Goal: Complete application form

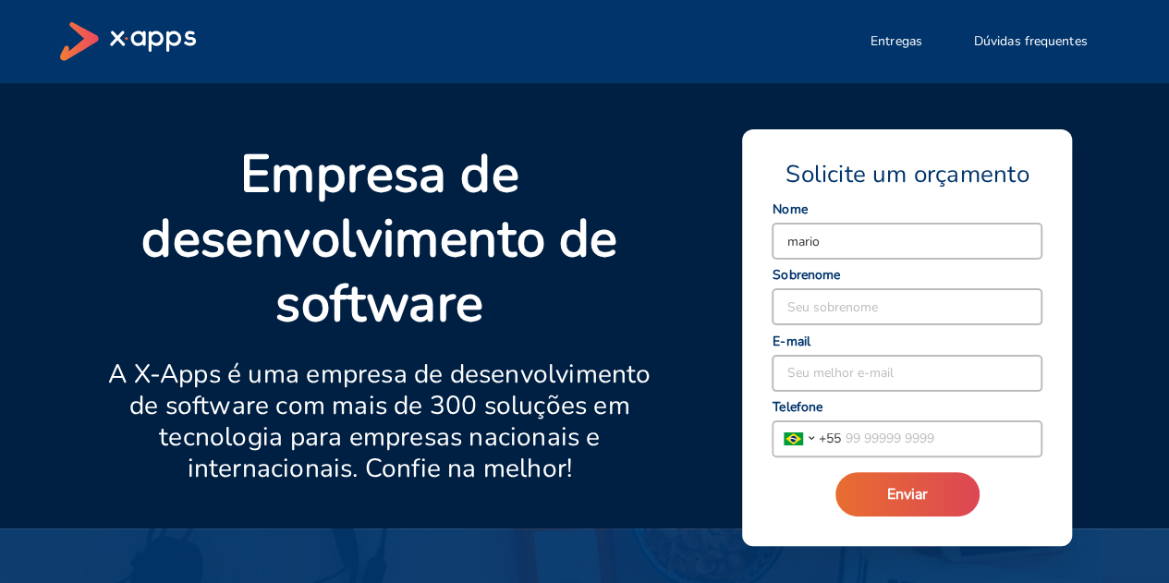
type input "mario"
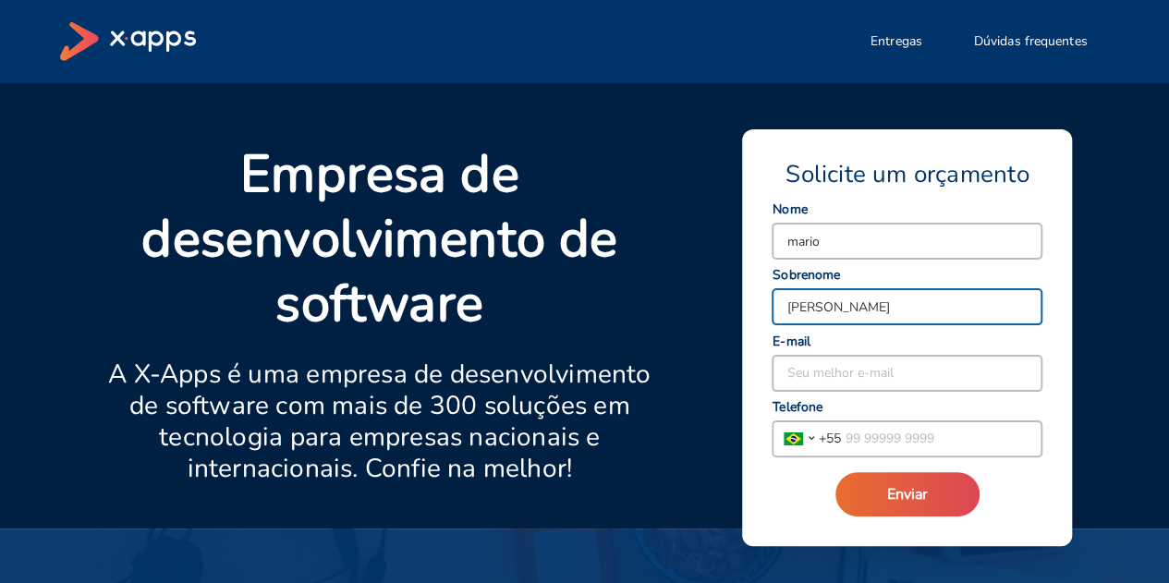
type input "[PERSON_NAME]"
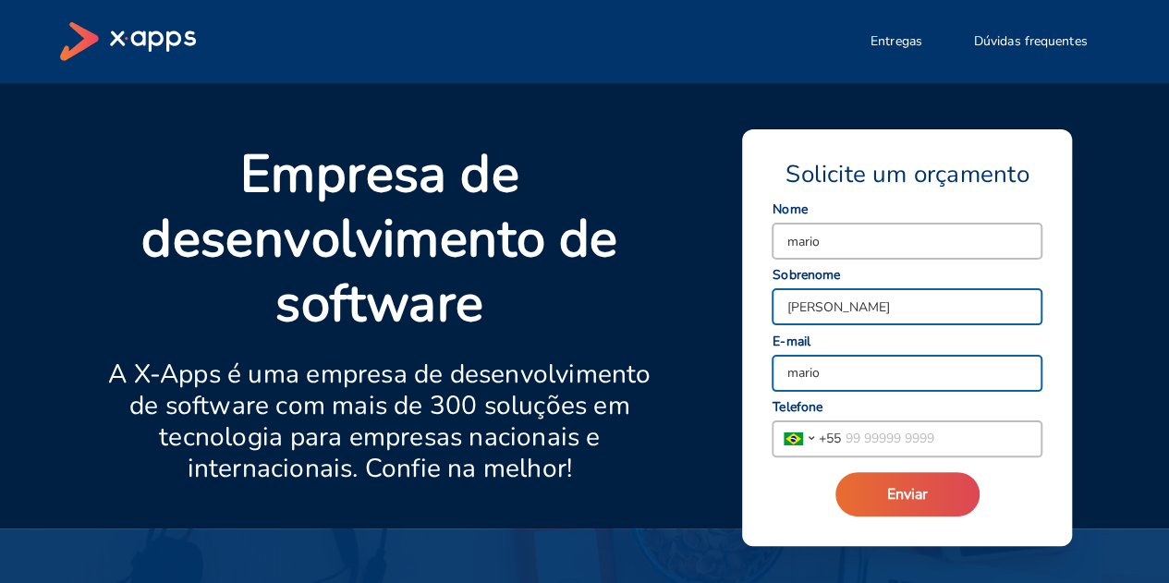
click at [835, 472] on button "Enviar" at bounding box center [907, 494] width 144 height 44
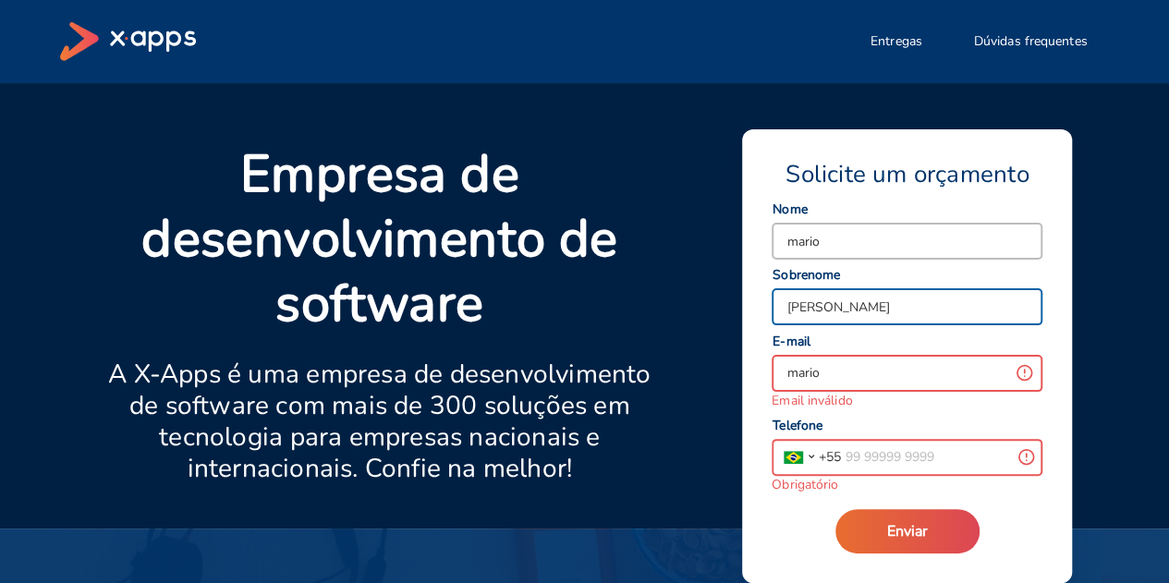
type input "[PERSON_NAME][EMAIL_ADDRESS][DOMAIN_NAME]"
click at [918, 463] on input "tel" at bounding box center [926, 457] width 170 height 35
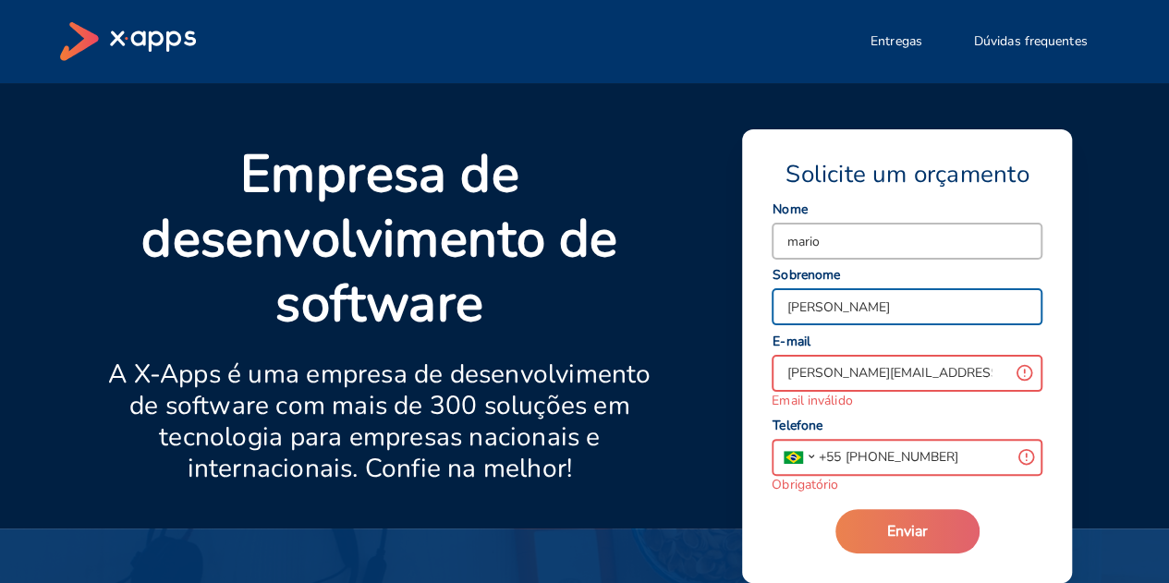
type input "[PHONE_NUMBER]"
click at [918, 517] on button "Enviar" at bounding box center [907, 531] width 144 height 44
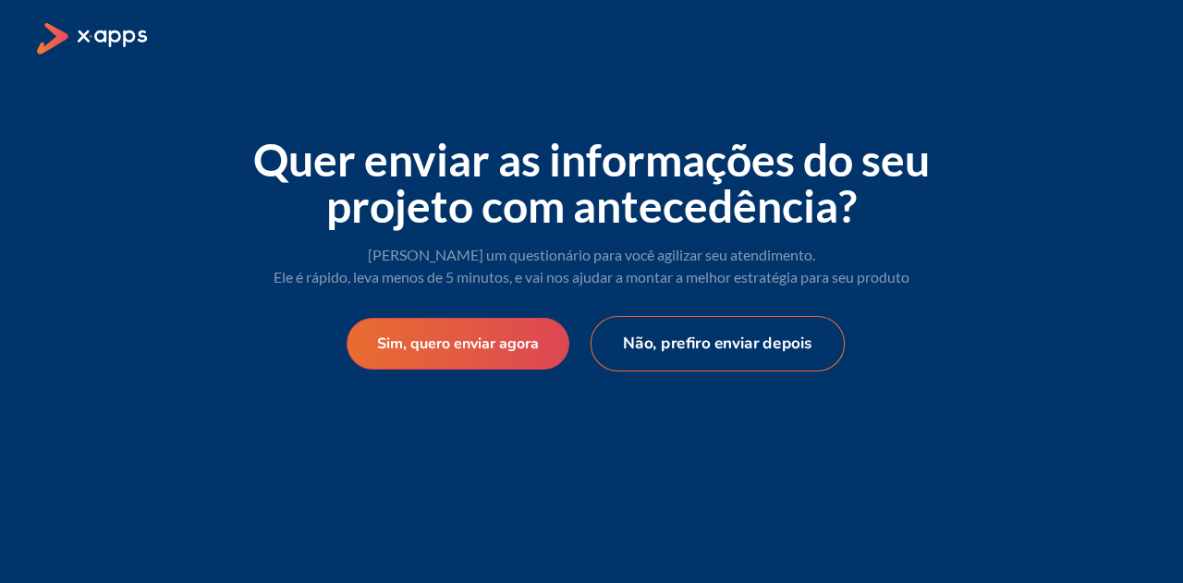
click at [723, 350] on button "Não, prefiro enviar depois" at bounding box center [717, 343] width 255 height 55
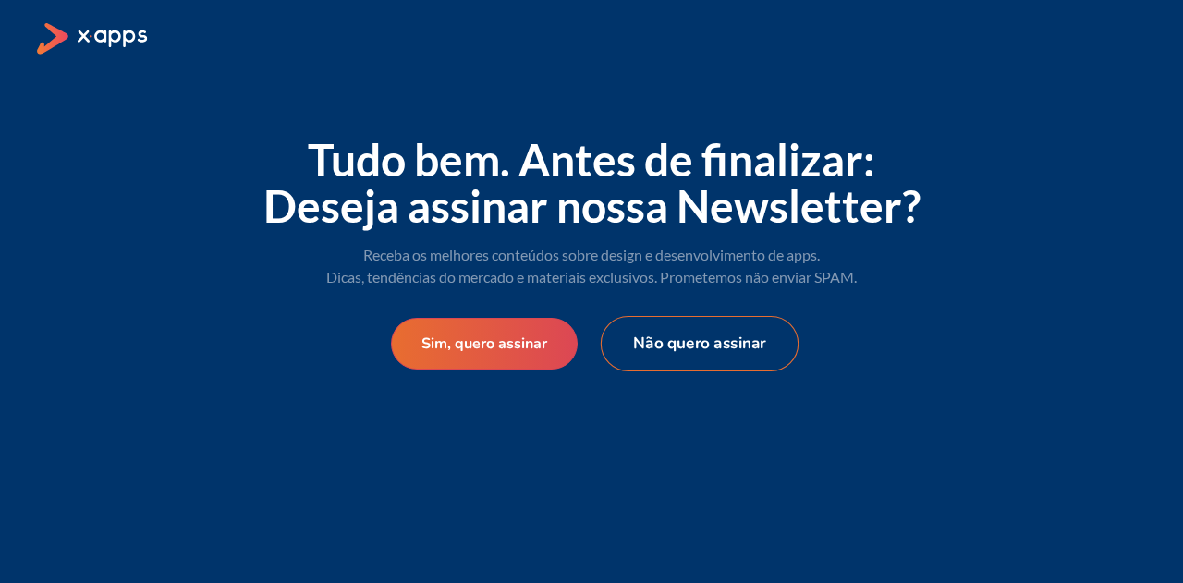
click at [687, 360] on button "Não quero assinar" at bounding box center [700, 343] width 198 height 55
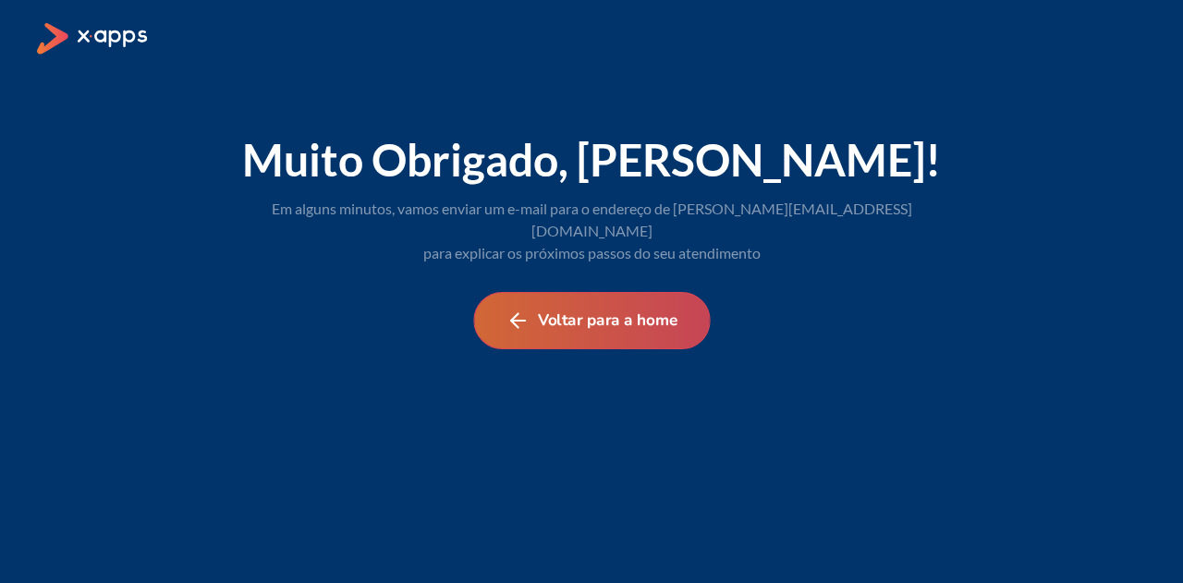
click at [631, 298] on button "Voltar para a home" at bounding box center [591, 320] width 237 height 57
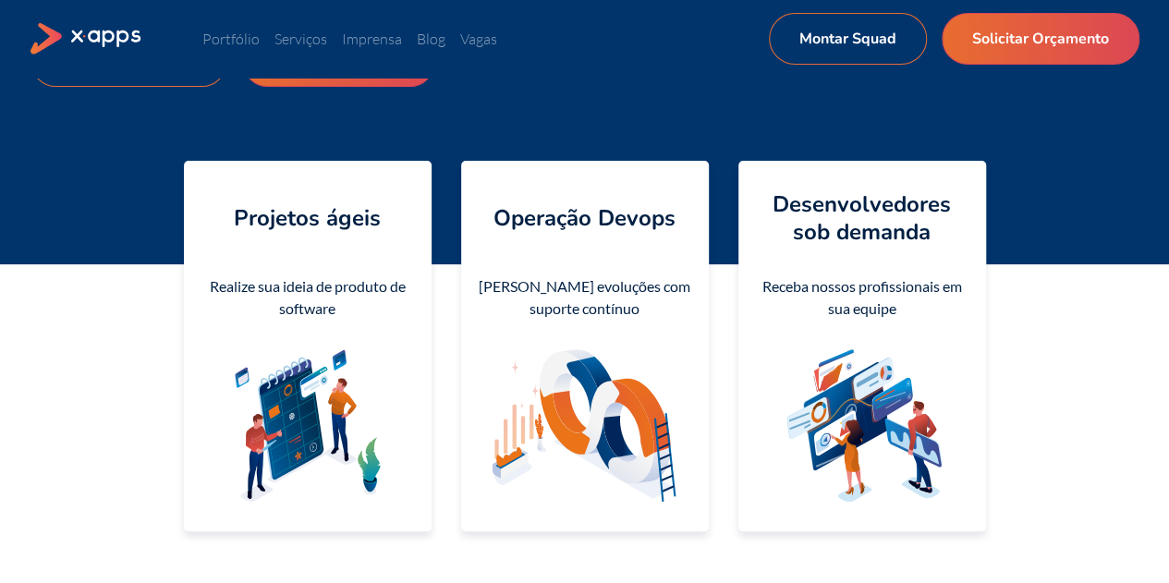
scroll to position [313, 0]
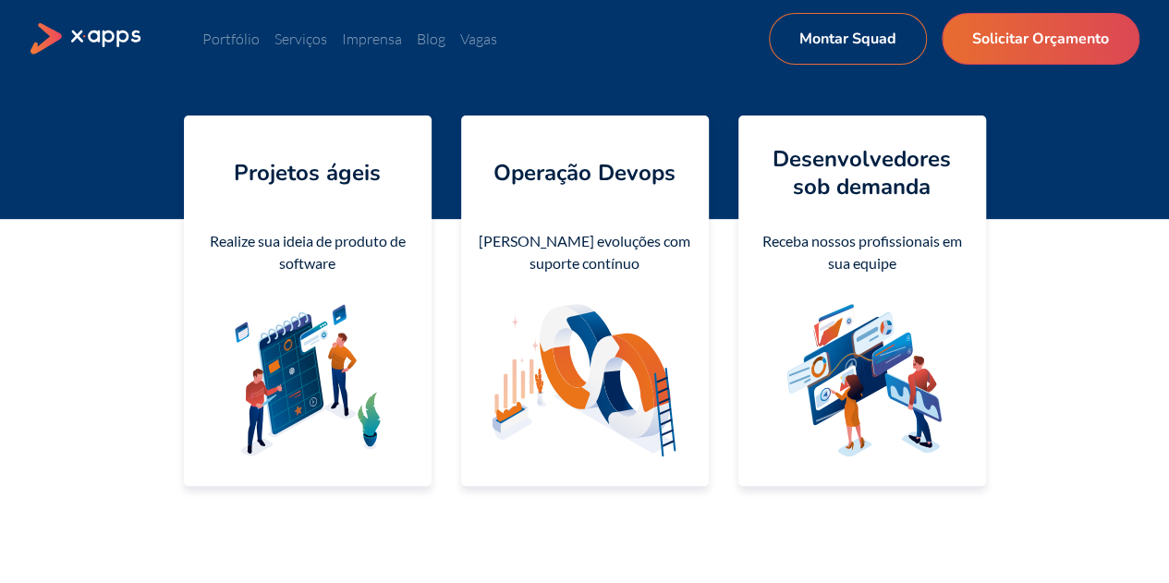
click at [856, 260] on div "Receba nossos profissionais em sua equipe" at bounding box center [862, 252] width 218 height 44
click at [852, 165] on h4 "Desenvolvedores sob demanda" at bounding box center [862, 172] width 218 height 55
